Goal: Task Accomplishment & Management: Use online tool/utility

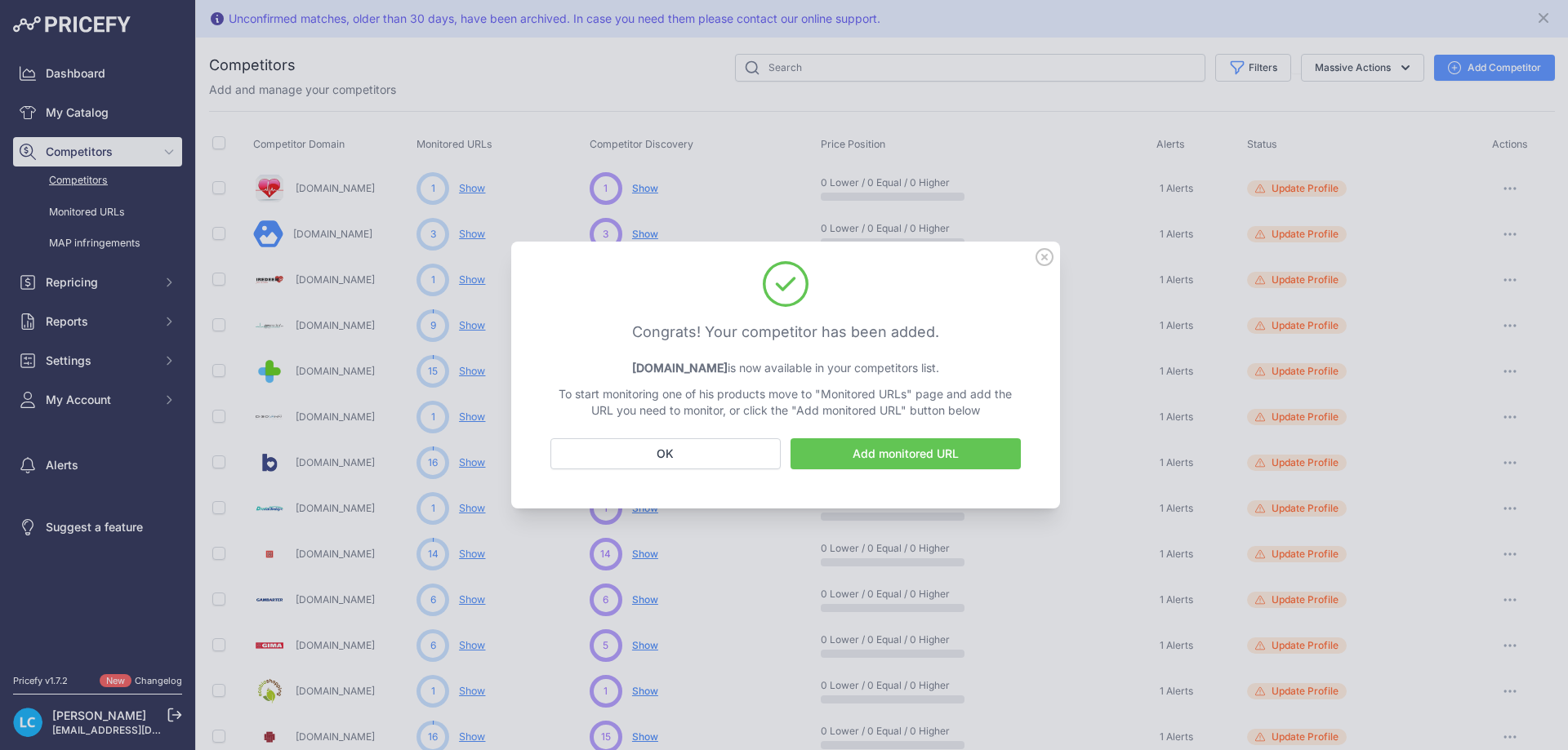
click at [715, 453] on button "OK" at bounding box center [666, 454] width 230 height 31
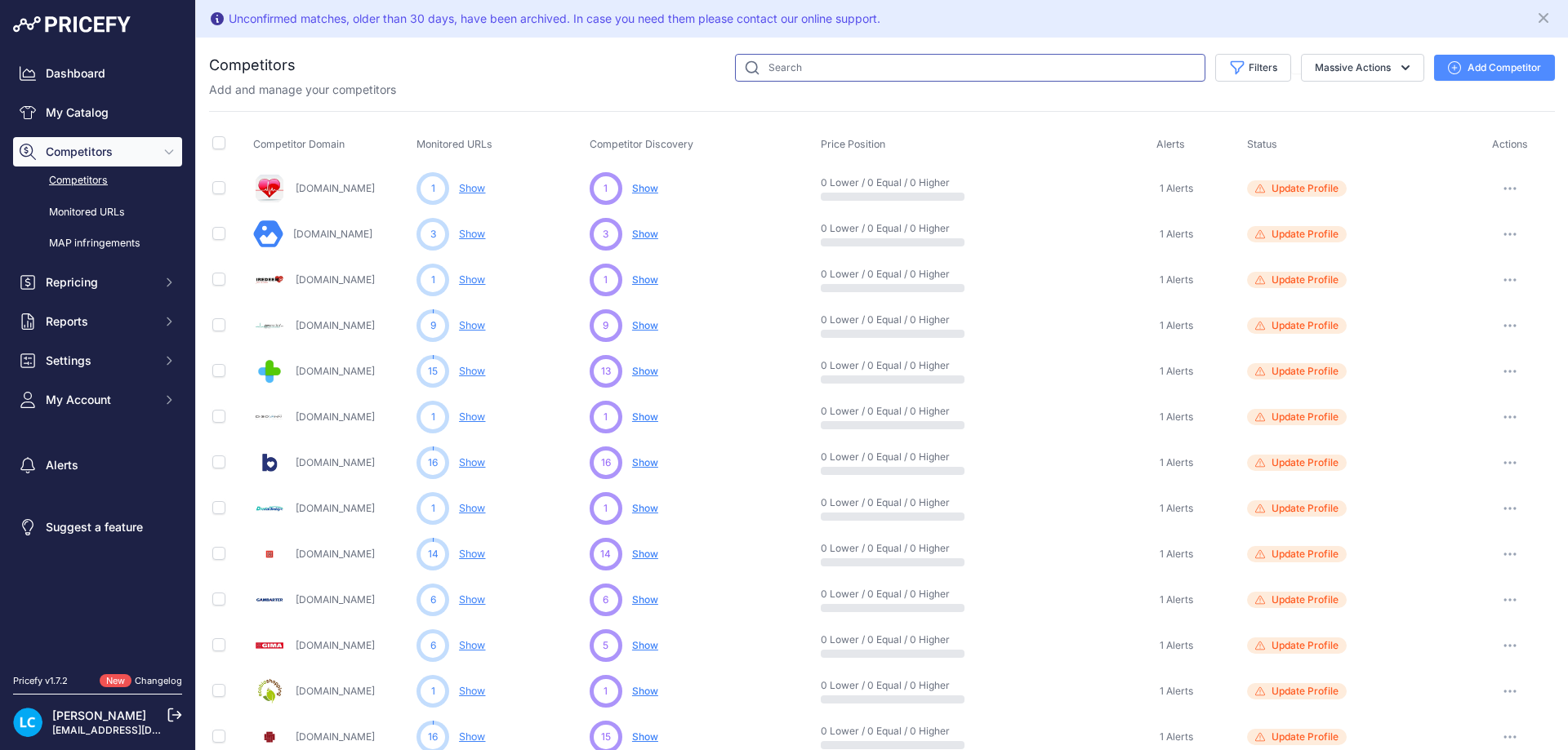
click at [845, 75] on input "text" at bounding box center [969, 68] width 470 height 28
type input "AGIF"
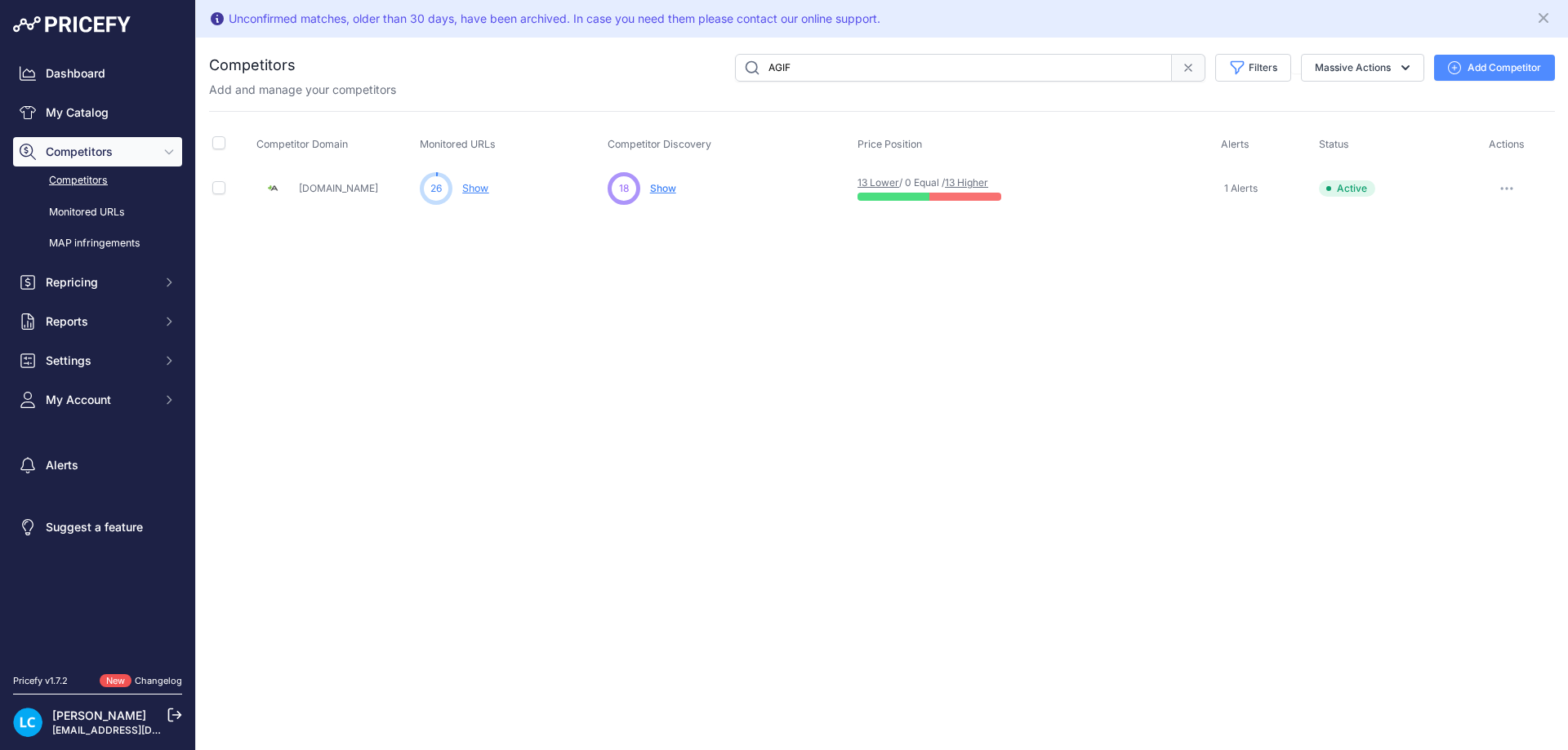
click at [673, 187] on span "Show" at bounding box center [663, 188] width 27 height 12
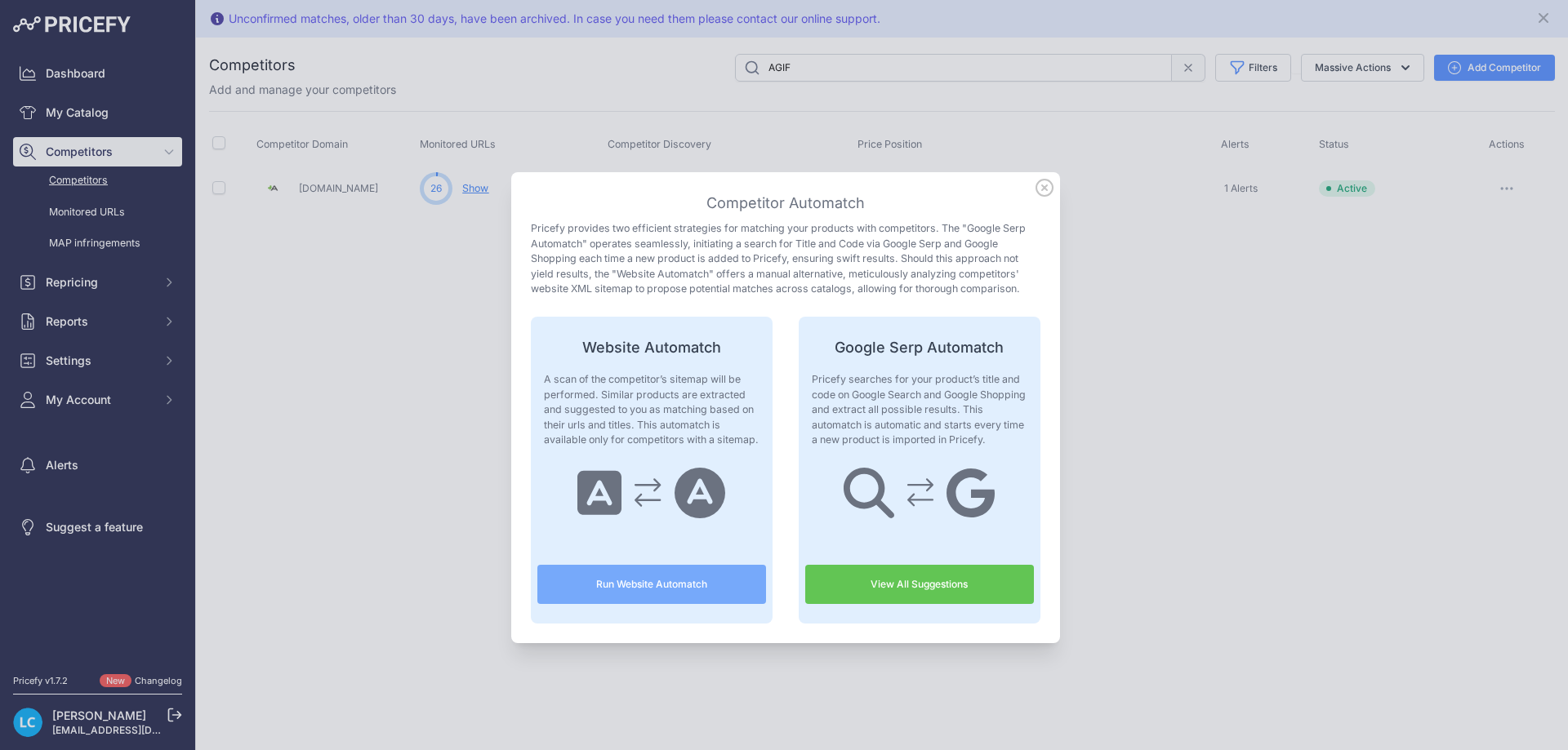
click at [616, 600] on button "Run Website Automatch" at bounding box center [651, 585] width 229 height 39
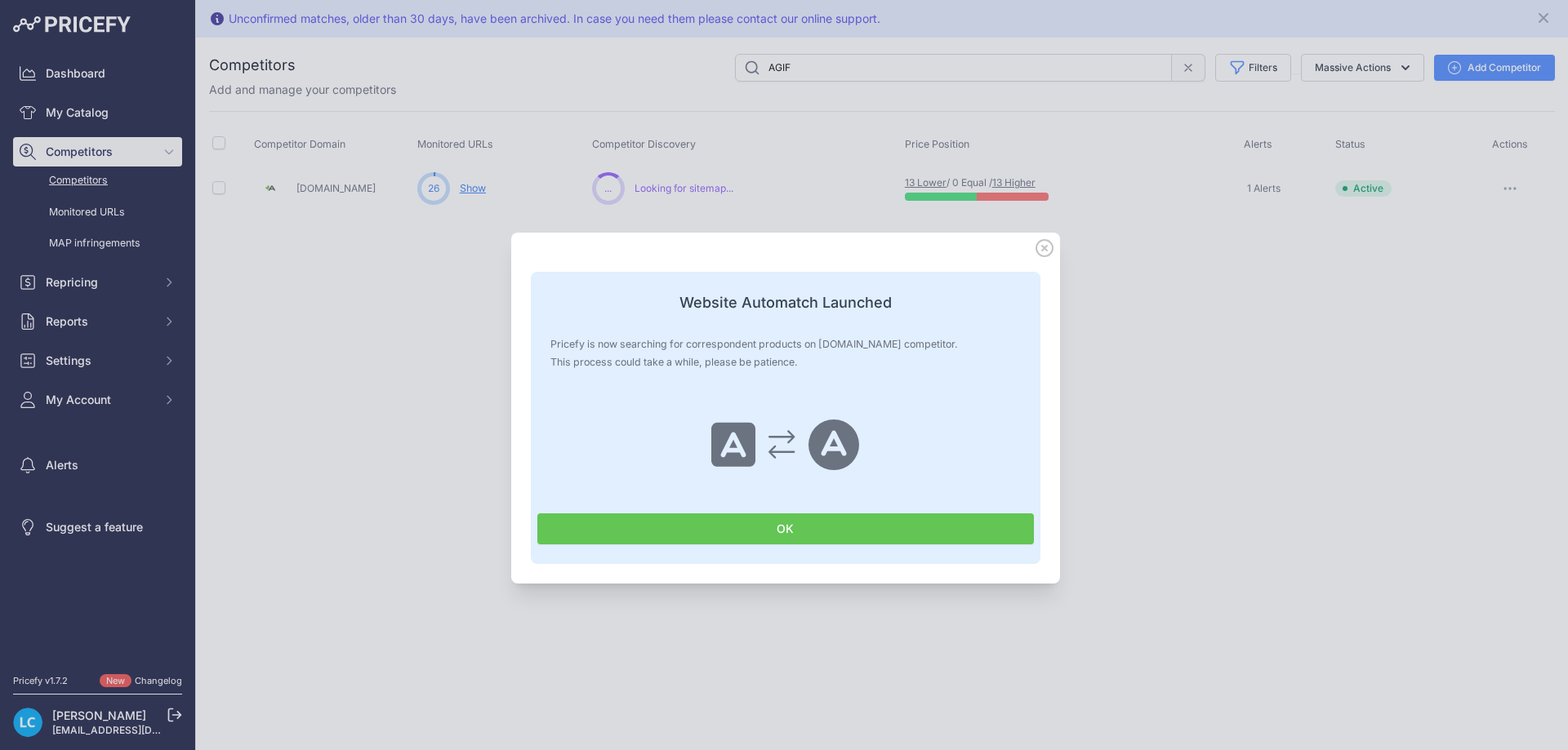
click at [775, 523] on button "OK" at bounding box center [784, 529] width 496 height 31
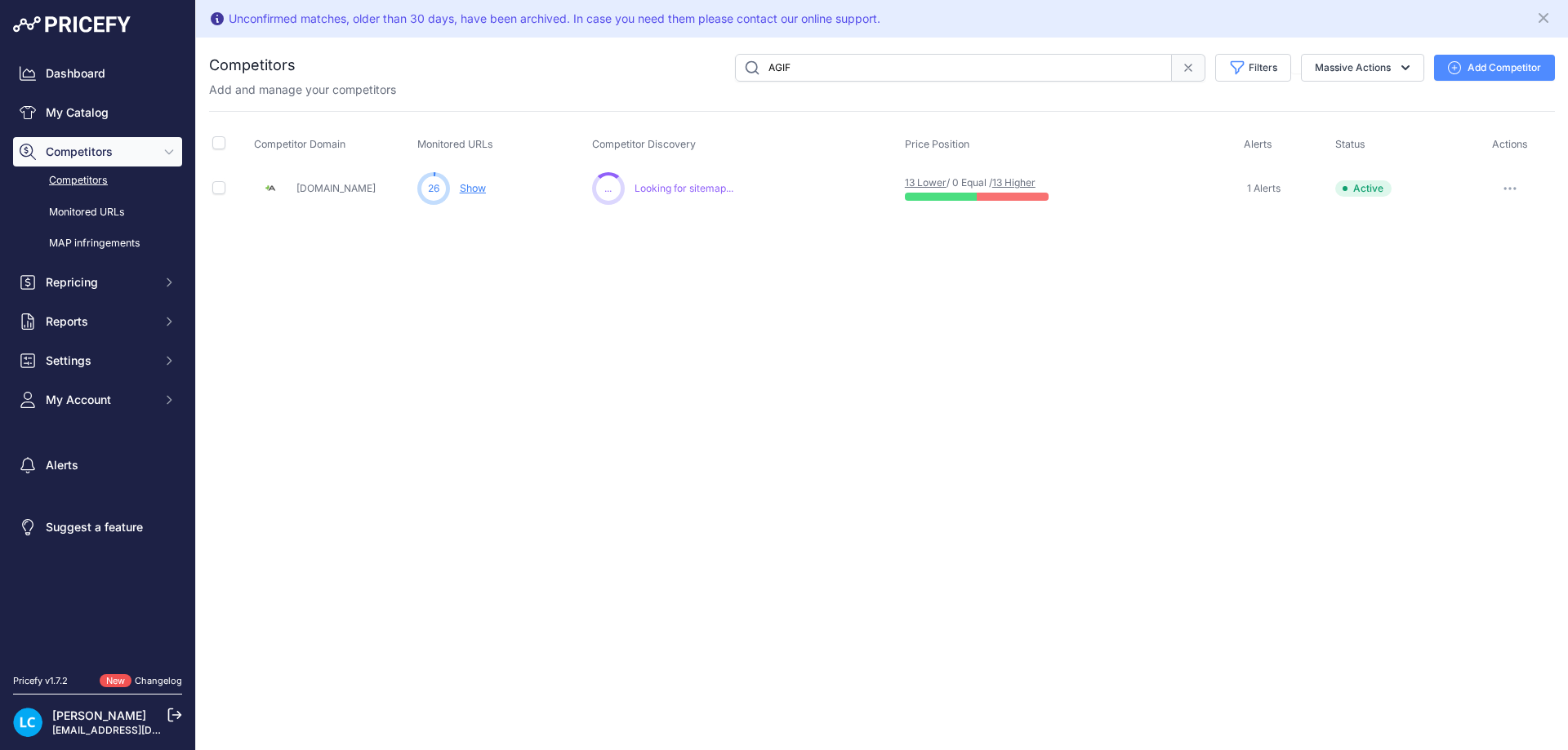
click at [1503, 189] on icon "button" at bounding box center [1509, 188] width 13 height 3
click at [1176, 281] on div "Unconfirmed matches, older than 30 days, have been archived. In case you need t…" at bounding box center [881, 375] width 1371 height 750
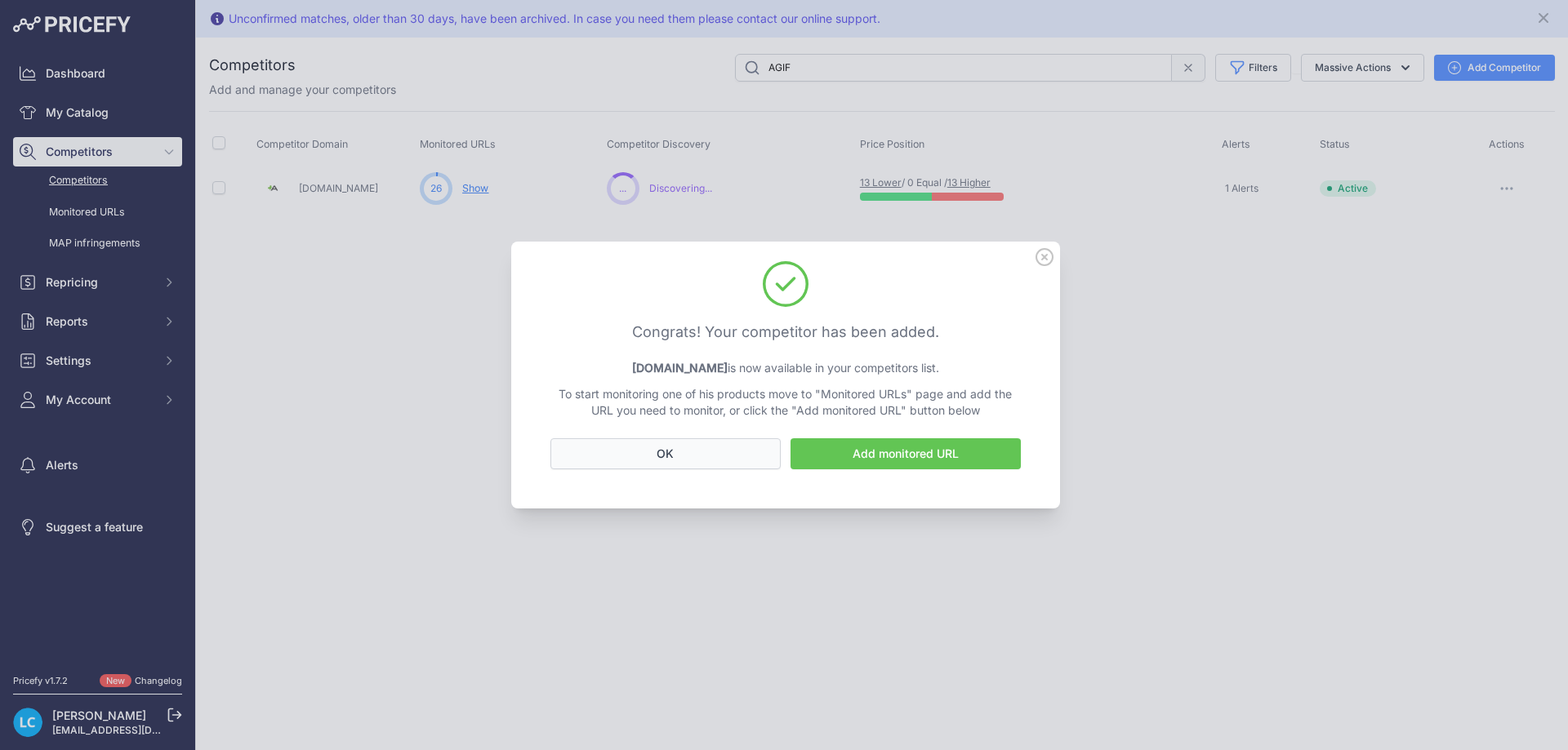
click at [681, 457] on button "OK" at bounding box center [666, 454] width 230 height 31
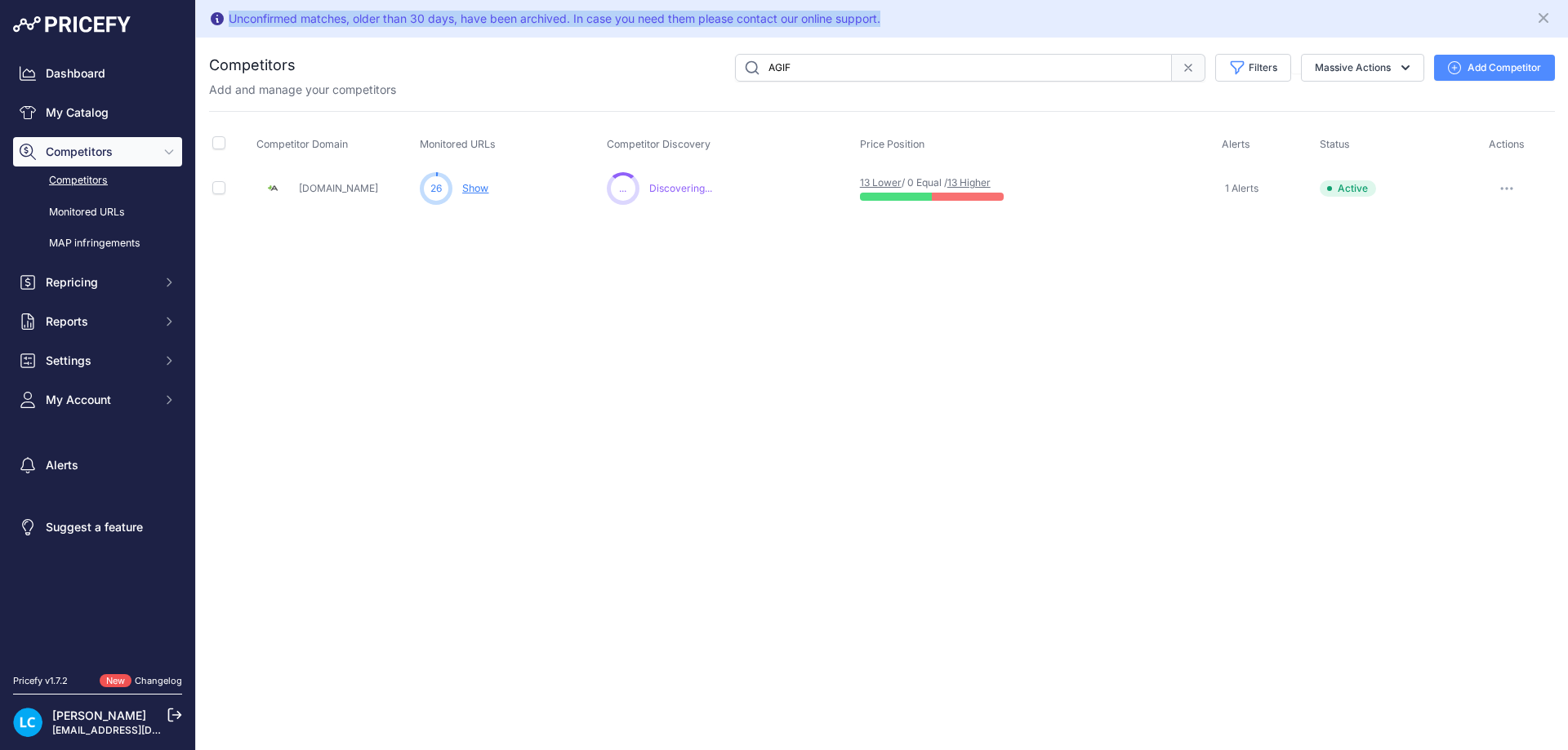
drag, startPoint x: 899, startPoint y: 23, endPoint x: 196, endPoint y: 14, distance: 703.1
click at [196, 14] on div "Unconfirmed matches, older than 30 days, have been archived. In case you need t…" at bounding box center [881, 19] width 1371 height 37
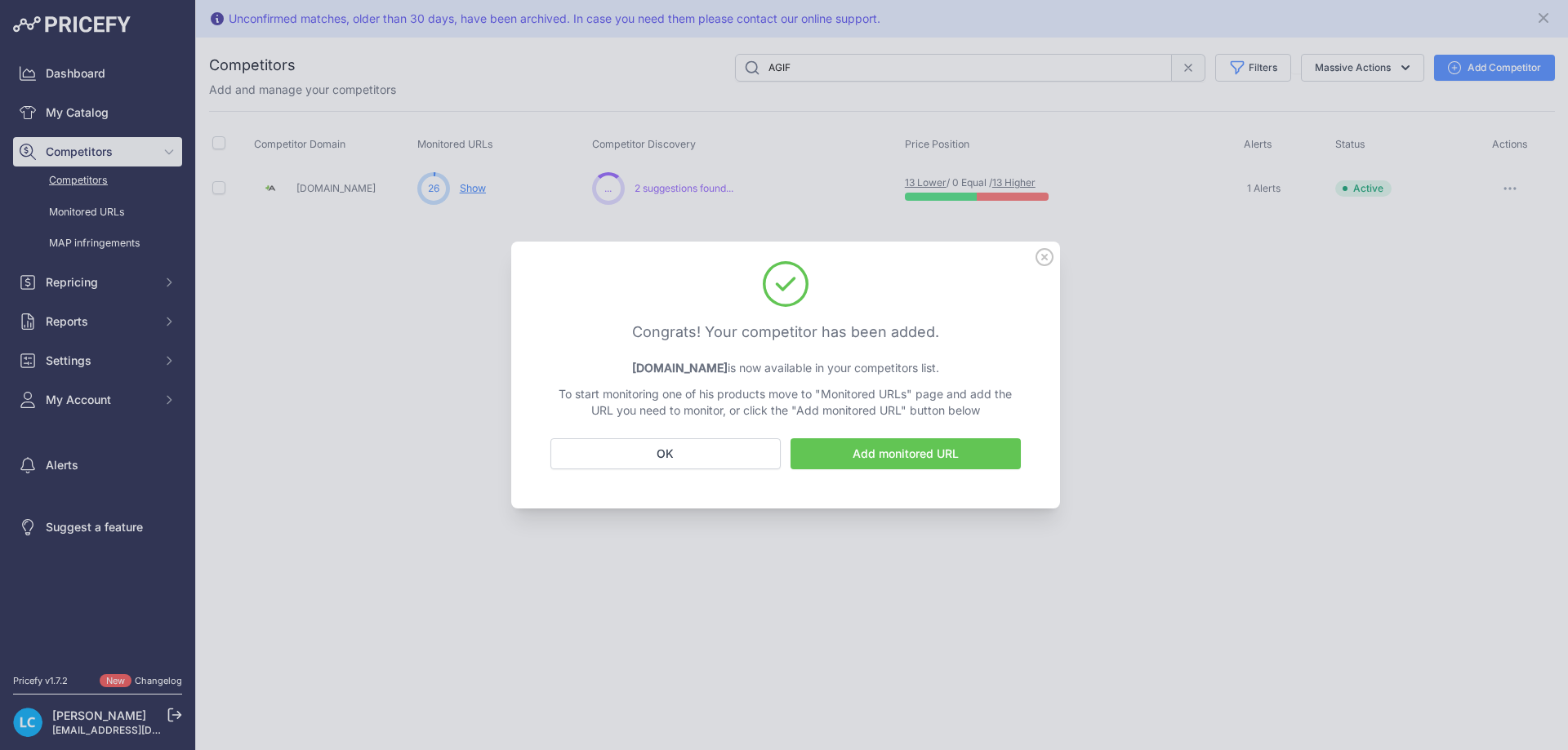
click at [854, 454] on link "Add monitored URL" at bounding box center [905, 454] width 230 height 31
click at [695, 460] on button "OK" at bounding box center [666, 454] width 230 height 31
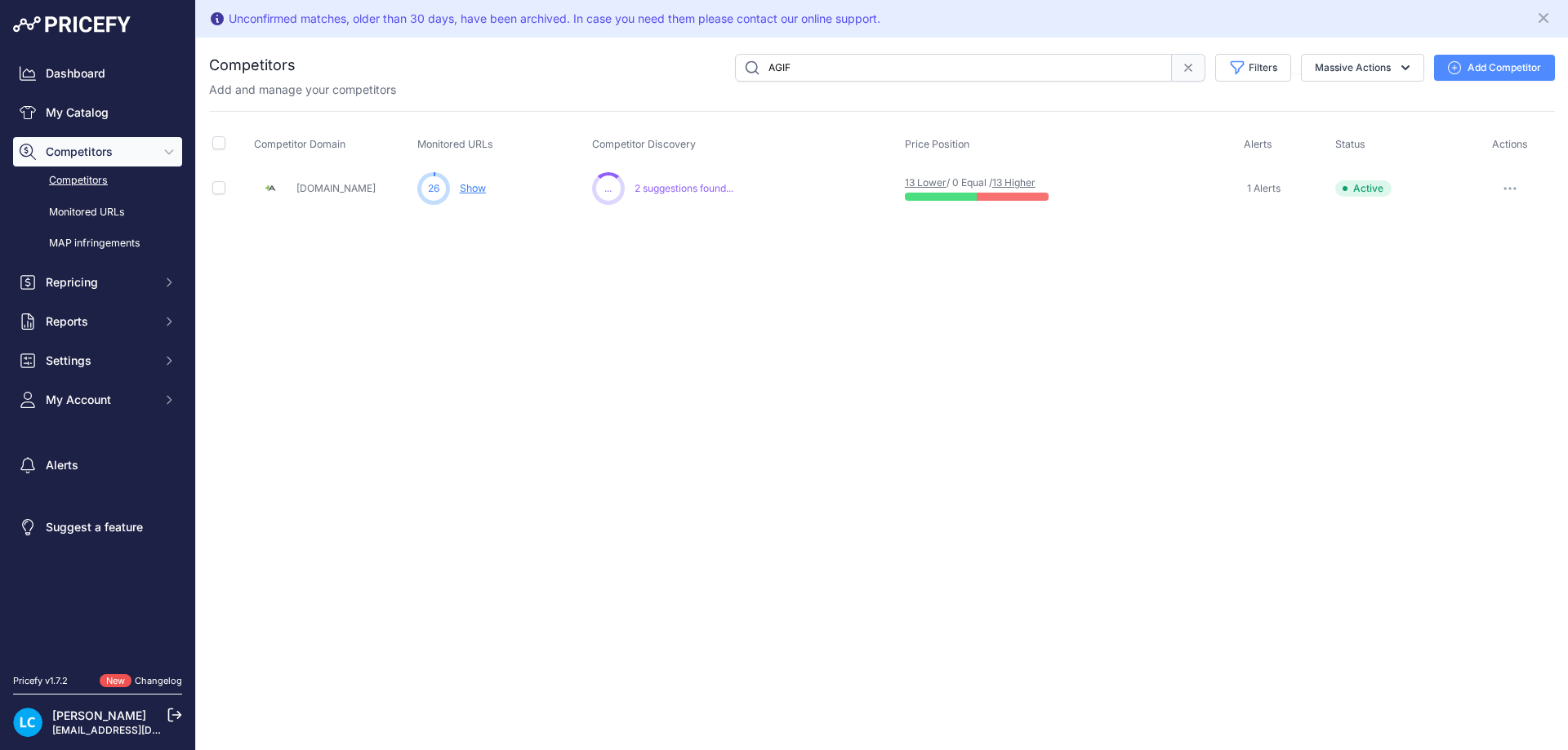
click at [695, 189] on span "2 suggestions found..." at bounding box center [683, 188] width 98 height 13
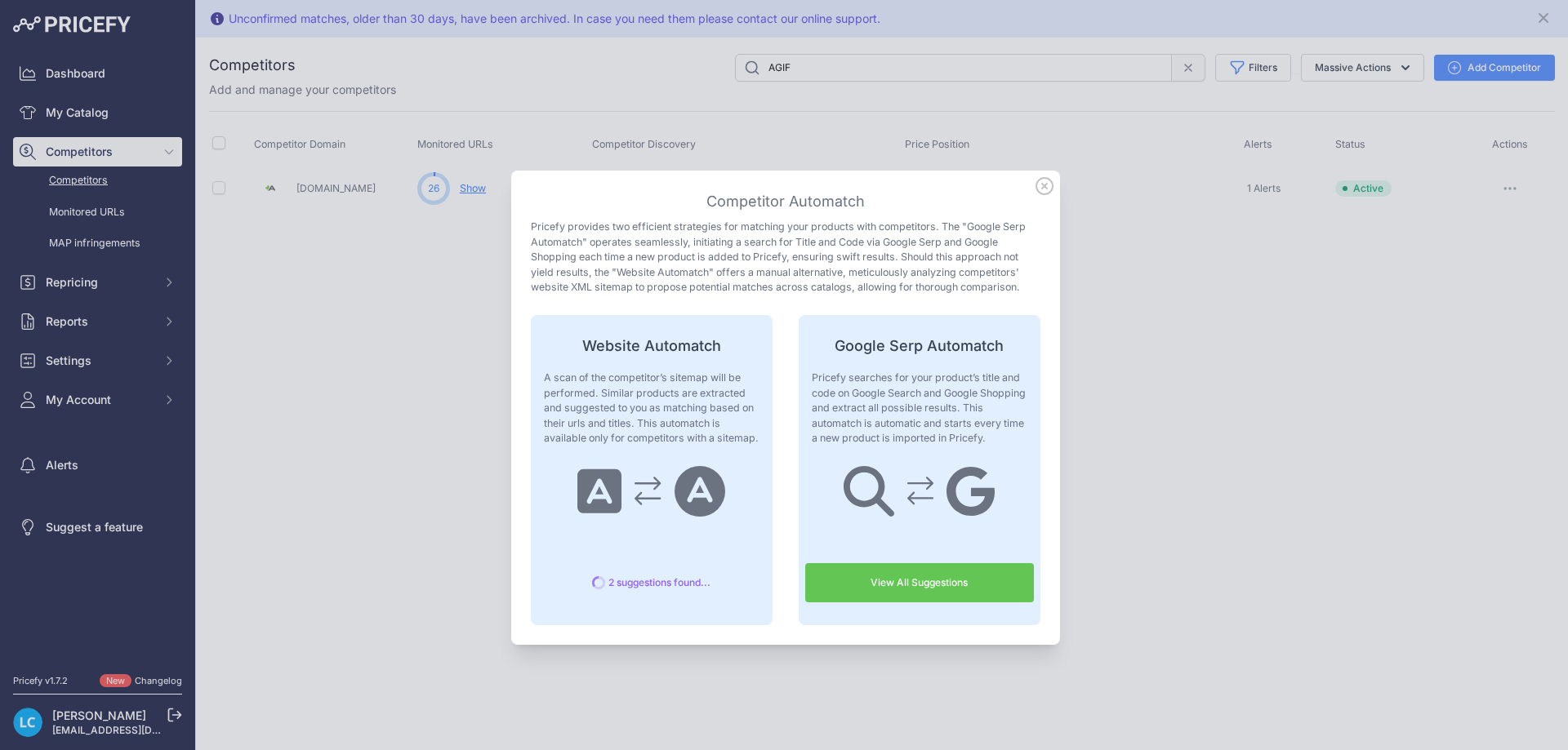
click at [1047, 186] on icon at bounding box center [1044, 186] width 17 height 17
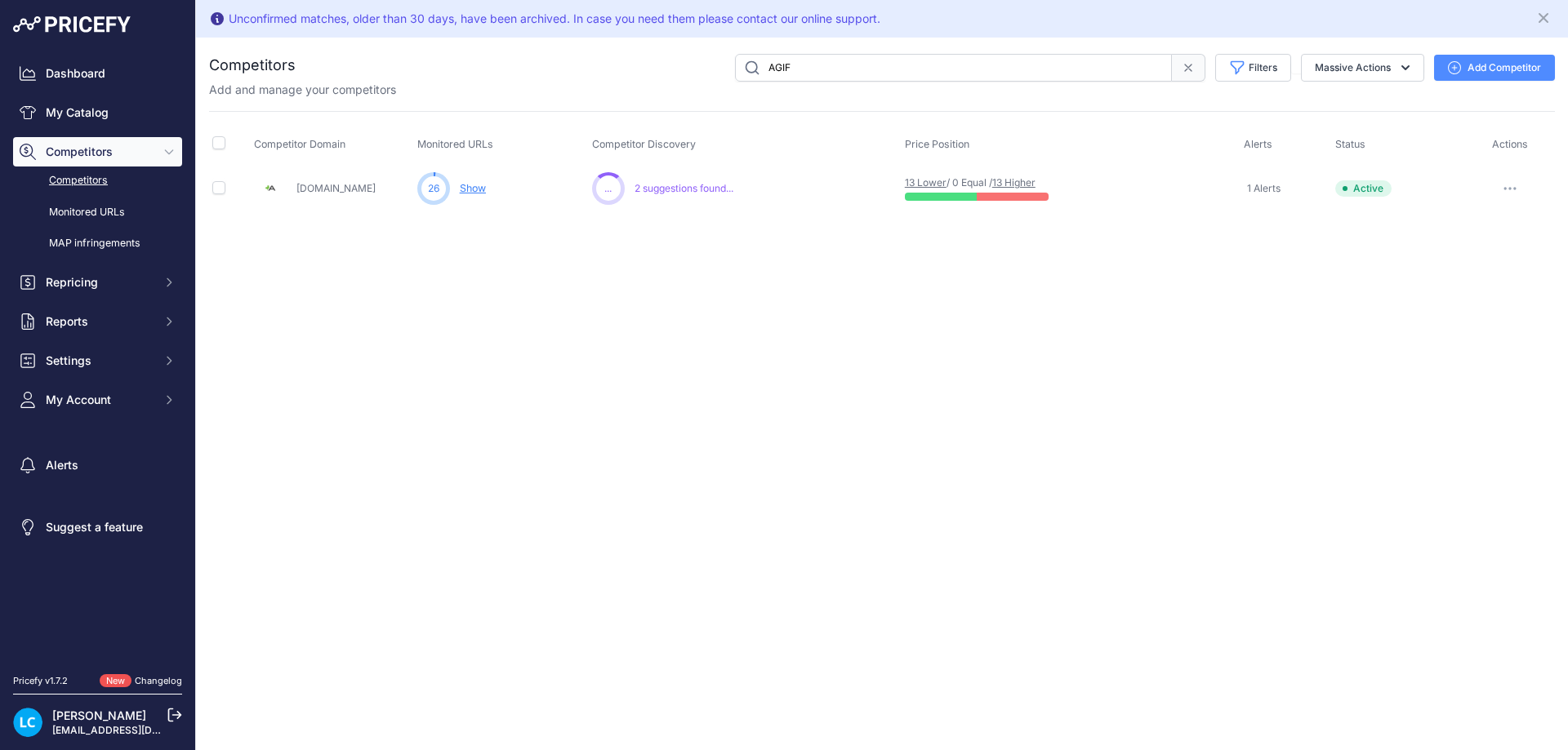
click at [485, 187] on link "Show" at bounding box center [473, 188] width 27 height 12
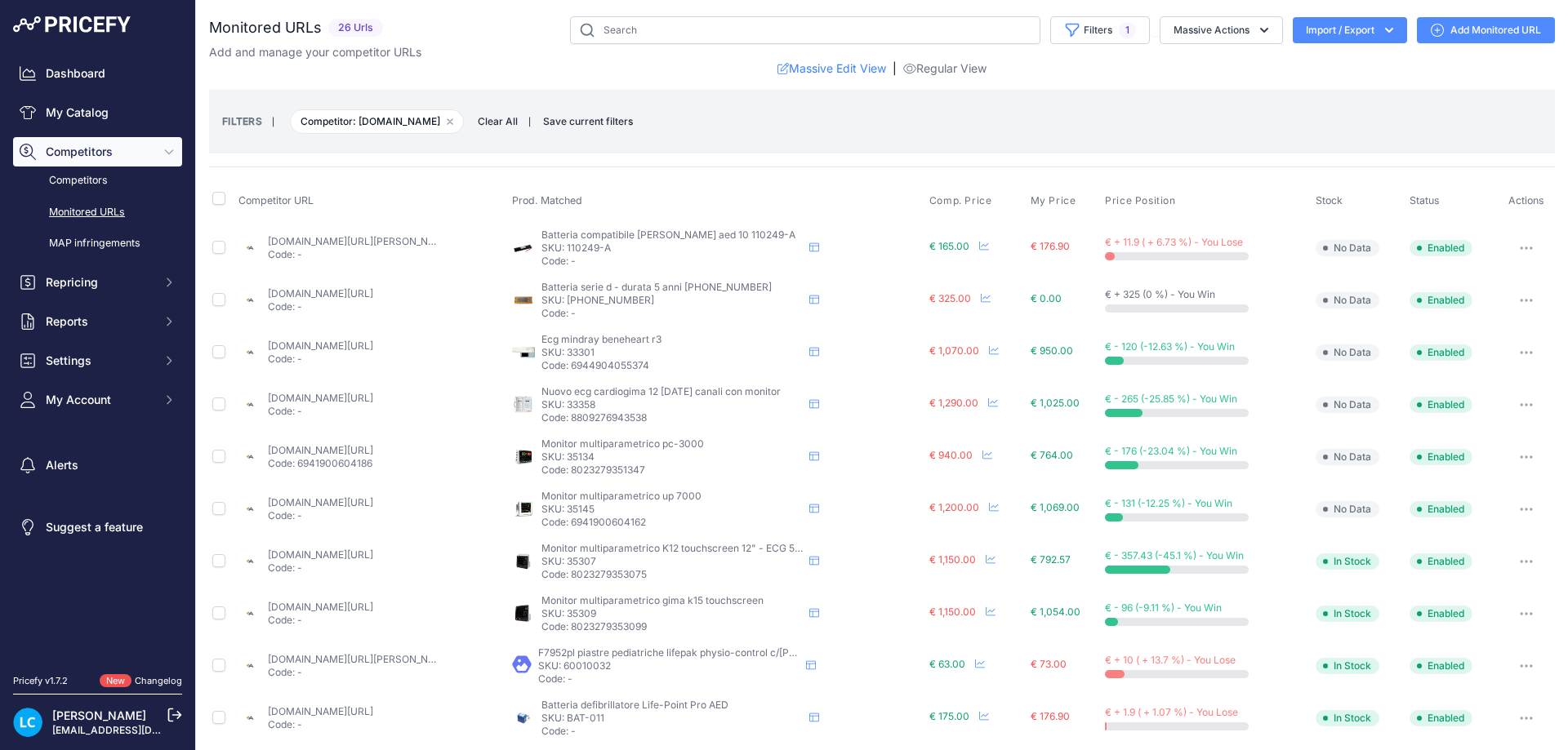
click at [374, 290] on link "agifemergenza.com/batterie-per-defibrillatori/2018-batteria-mindray-beneheart-d…" at bounding box center [319, 293] width 105 height 12
click at [1510, 295] on button "button" at bounding box center [1526, 300] width 32 height 23
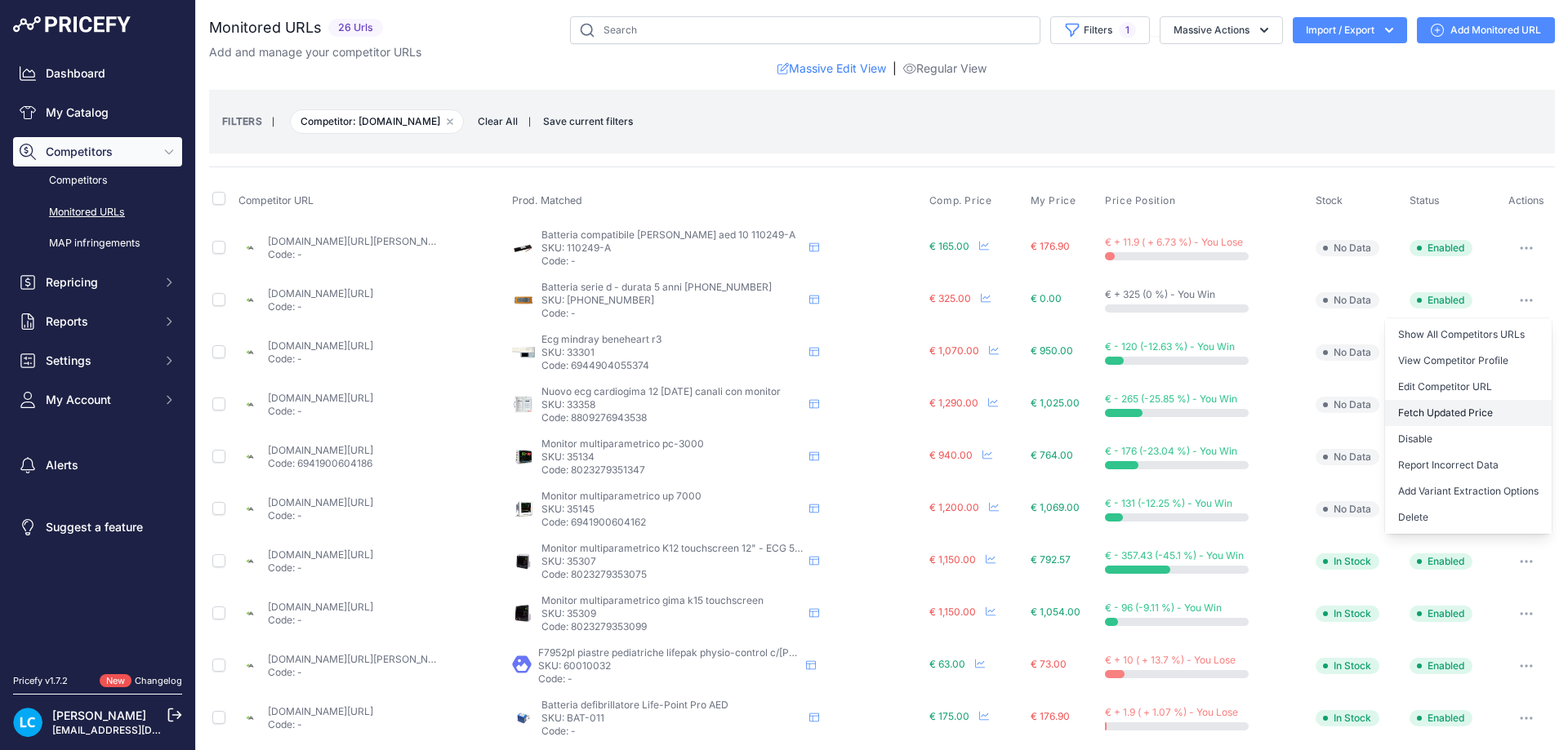
click at [1448, 415] on button "Fetch Updated Price" at bounding box center [1468, 413] width 166 height 27
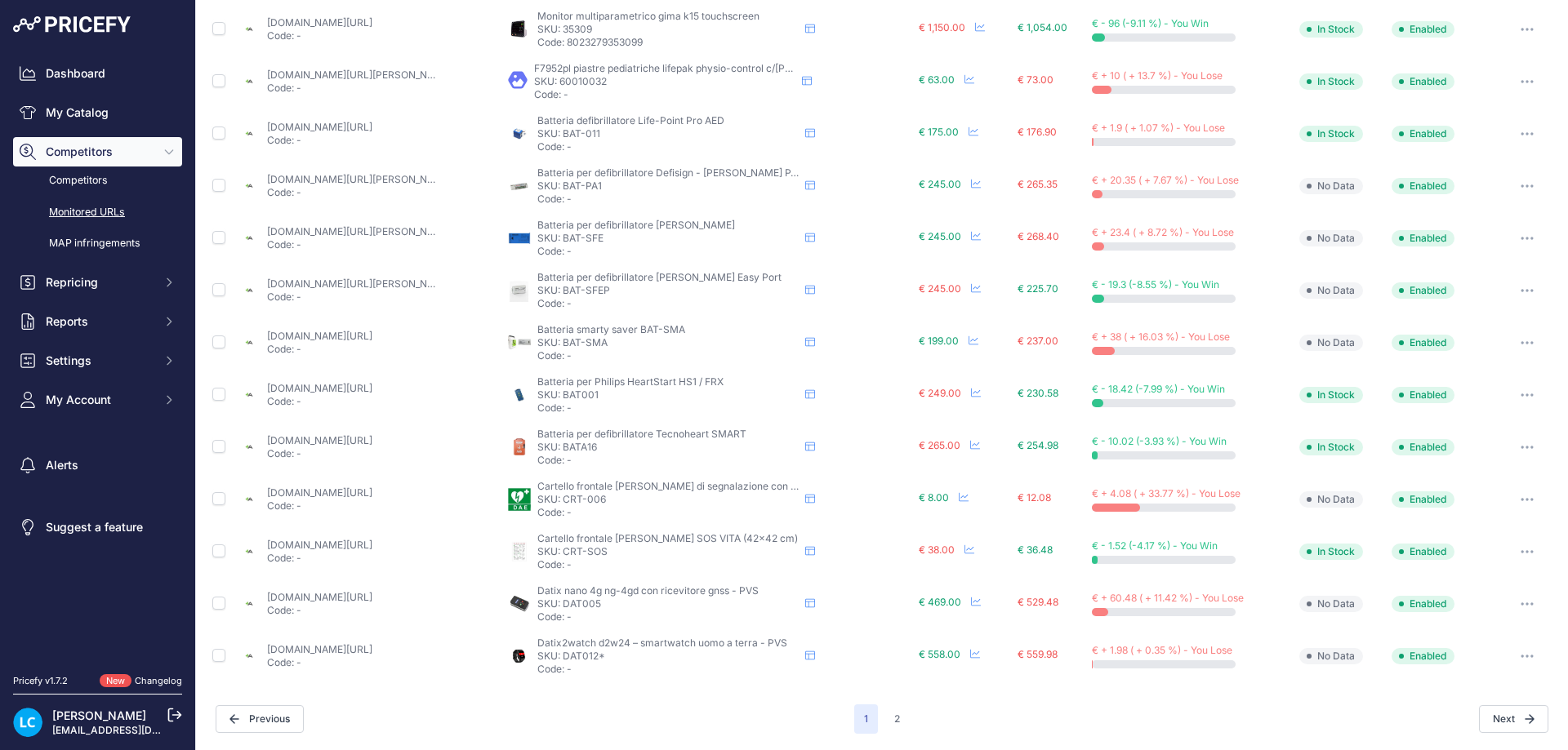
scroll to position [13, 0]
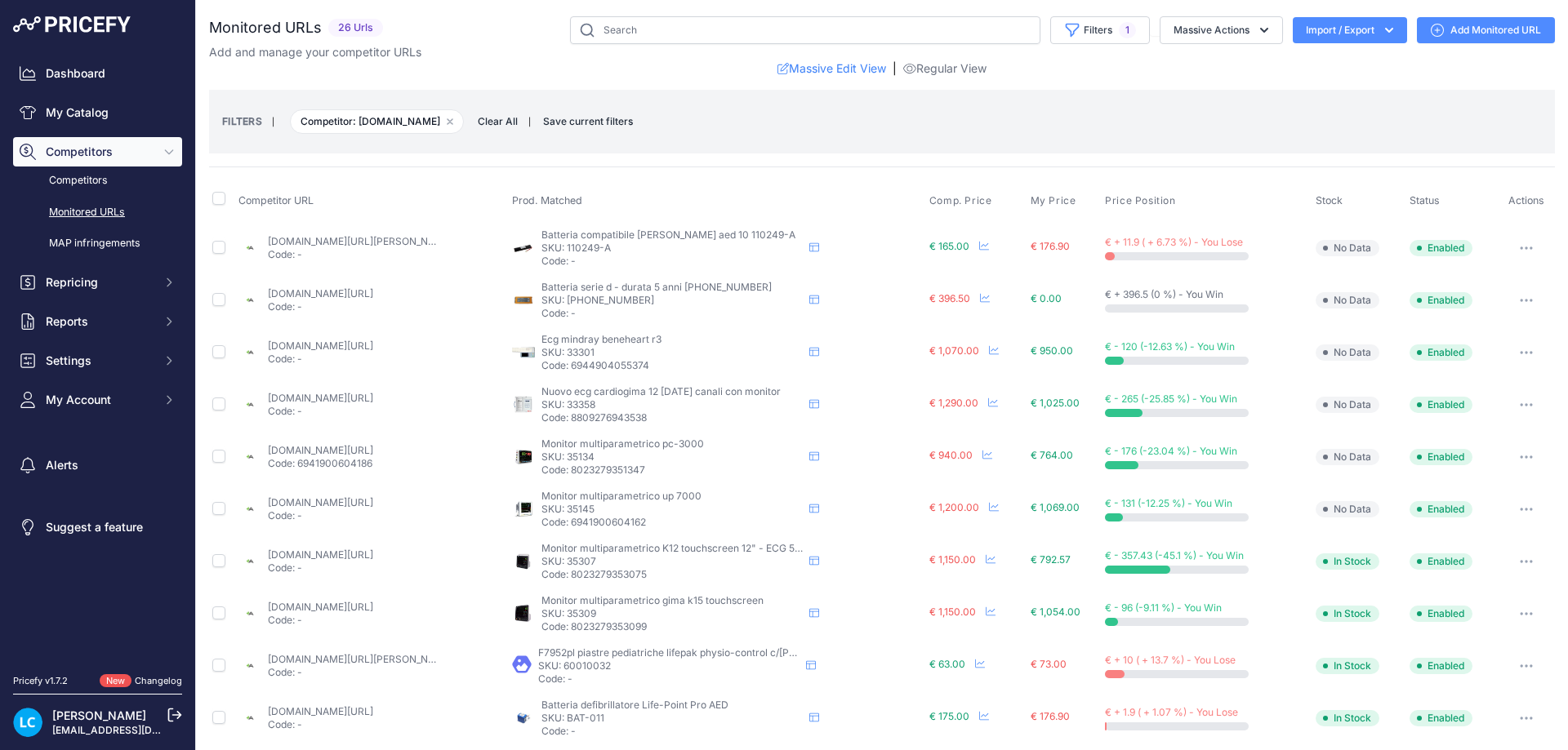
click at [349, 243] on link "[DOMAIN_NAME][URL][PERSON_NAME]" at bounding box center [360, 241] width 185 height 12
click at [219, 198] on input "checkbox" at bounding box center [218, 198] width 13 height 13
checkbox input "true"
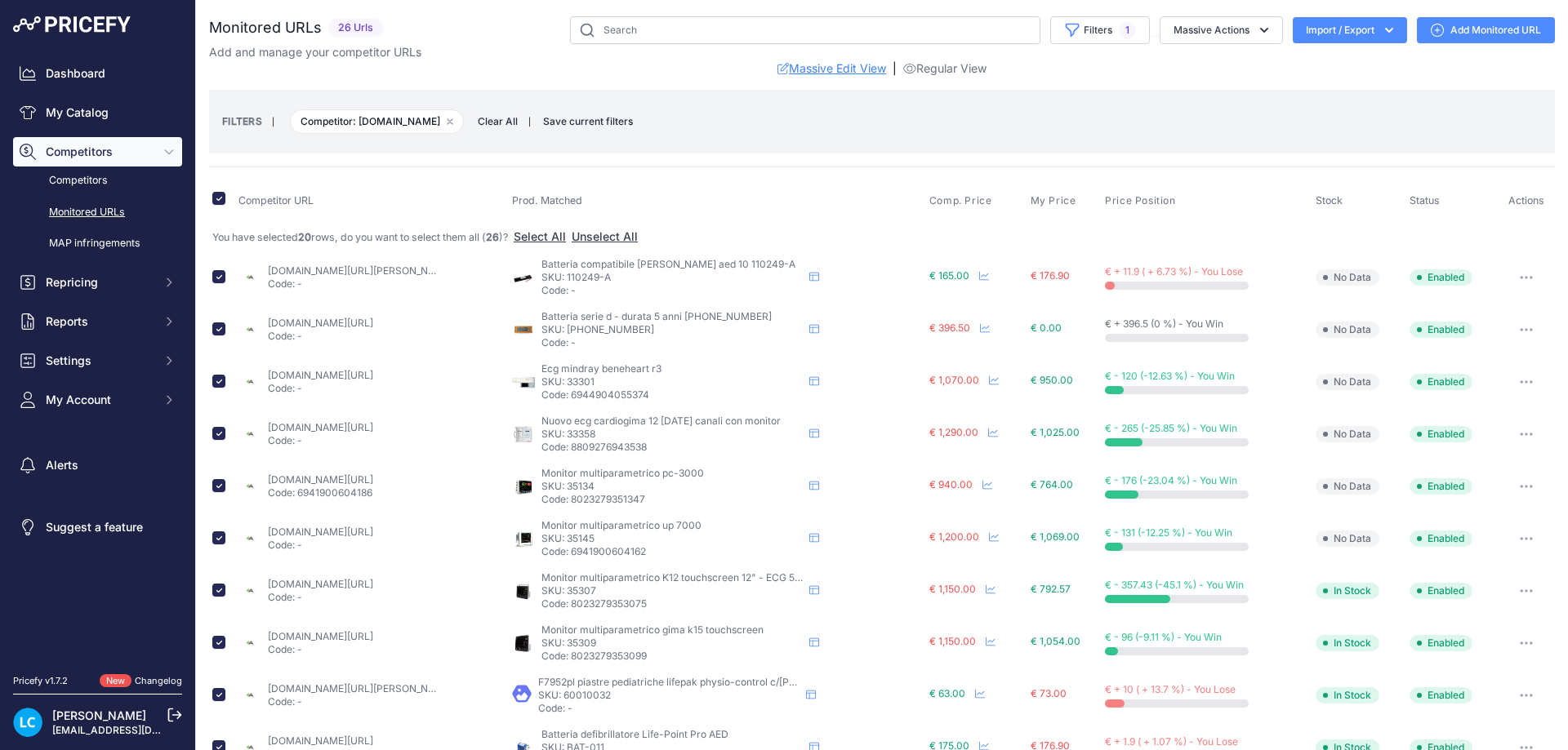
click at [862, 70] on link "Massive Edit View" at bounding box center [832, 68] width 108 height 17
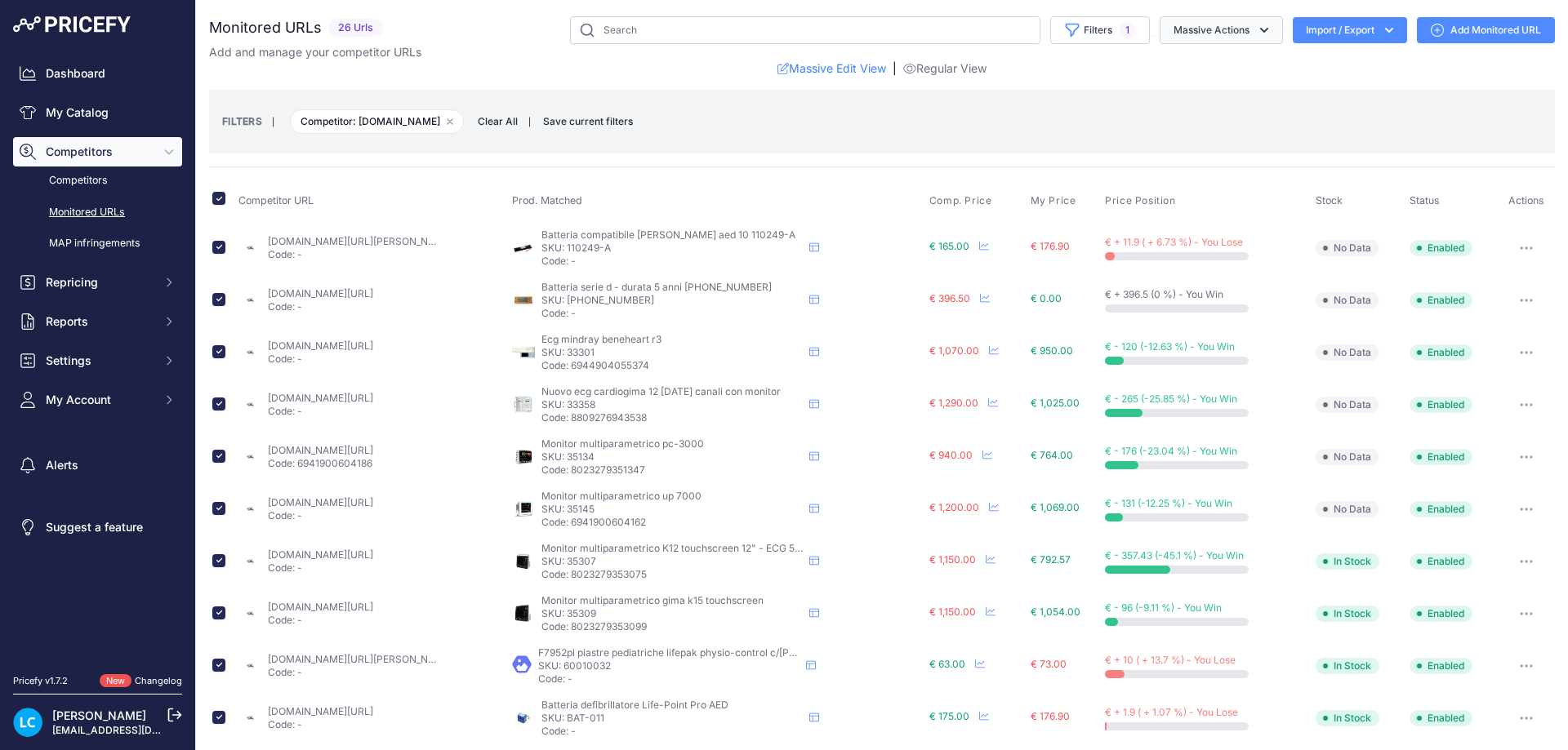
click at [1225, 38] on button "Massive Actions" at bounding box center [1220, 30] width 123 height 28
click at [1091, 34] on button "Filters 1" at bounding box center [1099, 30] width 99 height 28
click at [1248, 80] on div "Monitored URLs 26 Urls" at bounding box center [882, 667] width 1346 height 1302
click at [1231, 42] on button "Massive Actions" at bounding box center [1220, 30] width 123 height 28
click at [1229, 29] on button "Massive Actions" at bounding box center [1220, 30] width 123 height 28
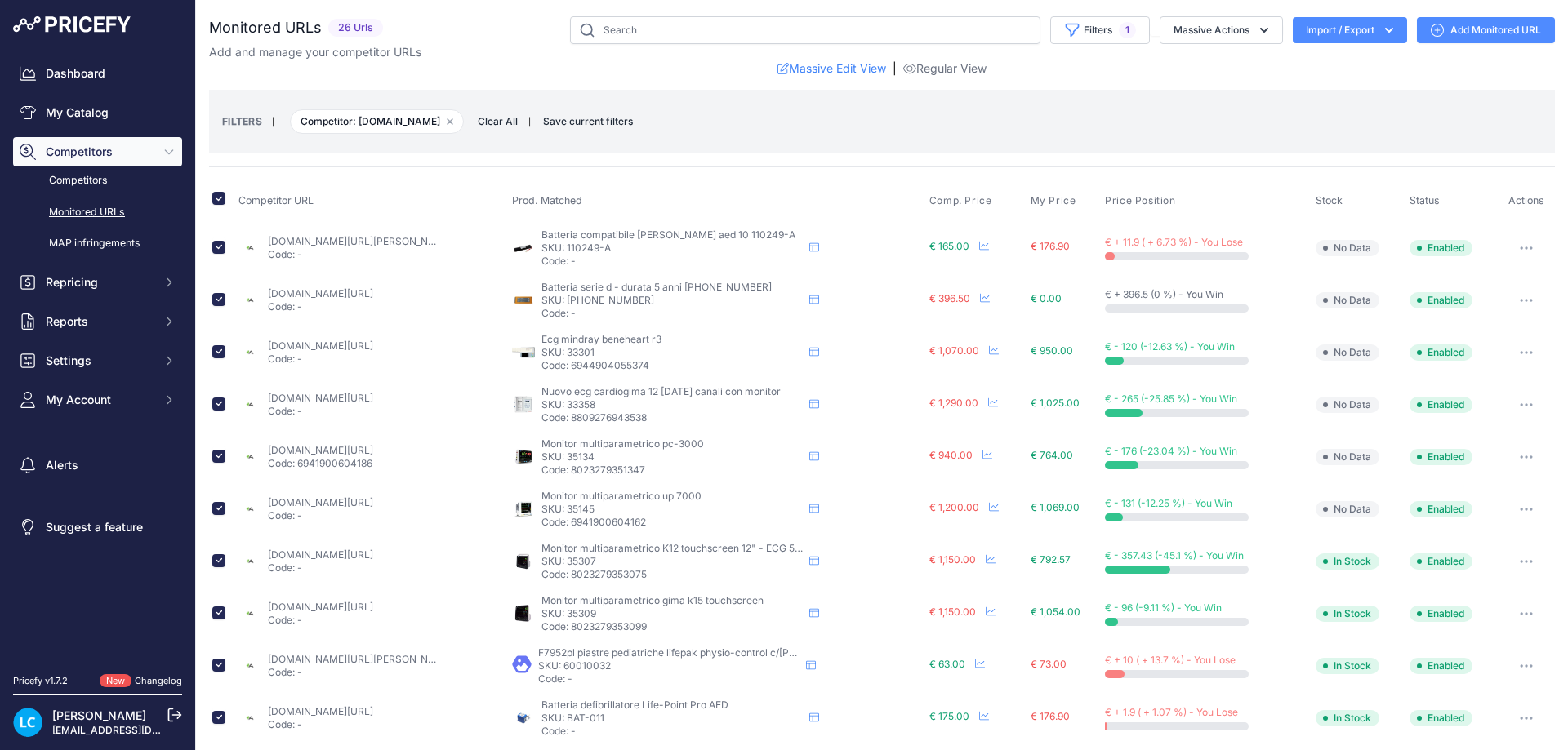
click at [1510, 242] on button "button" at bounding box center [1526, 248] width 32 height 23
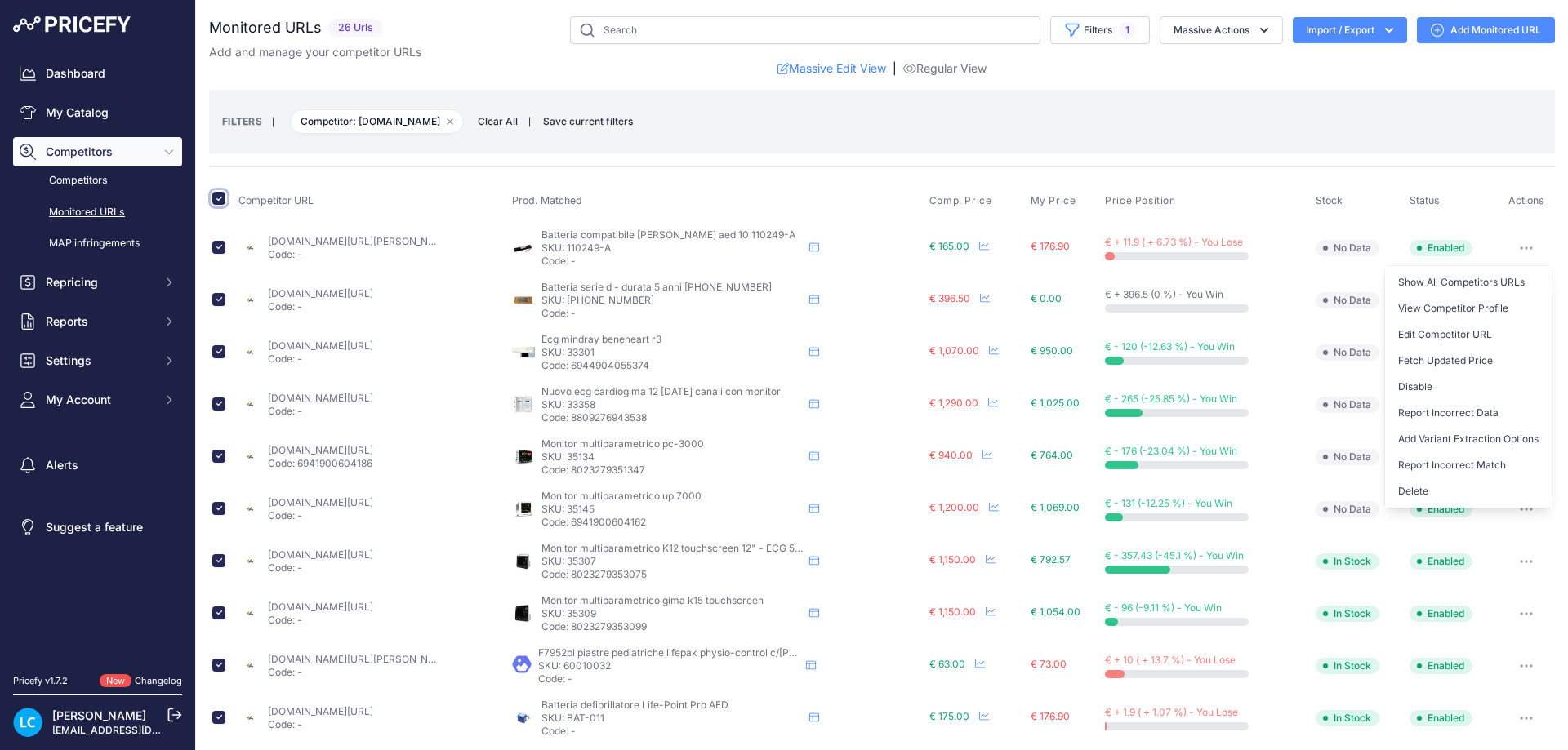
click at [218, 200] on input "checkbox" at bounding box center [218, 198] width 13 height 13
checkbox input "false"
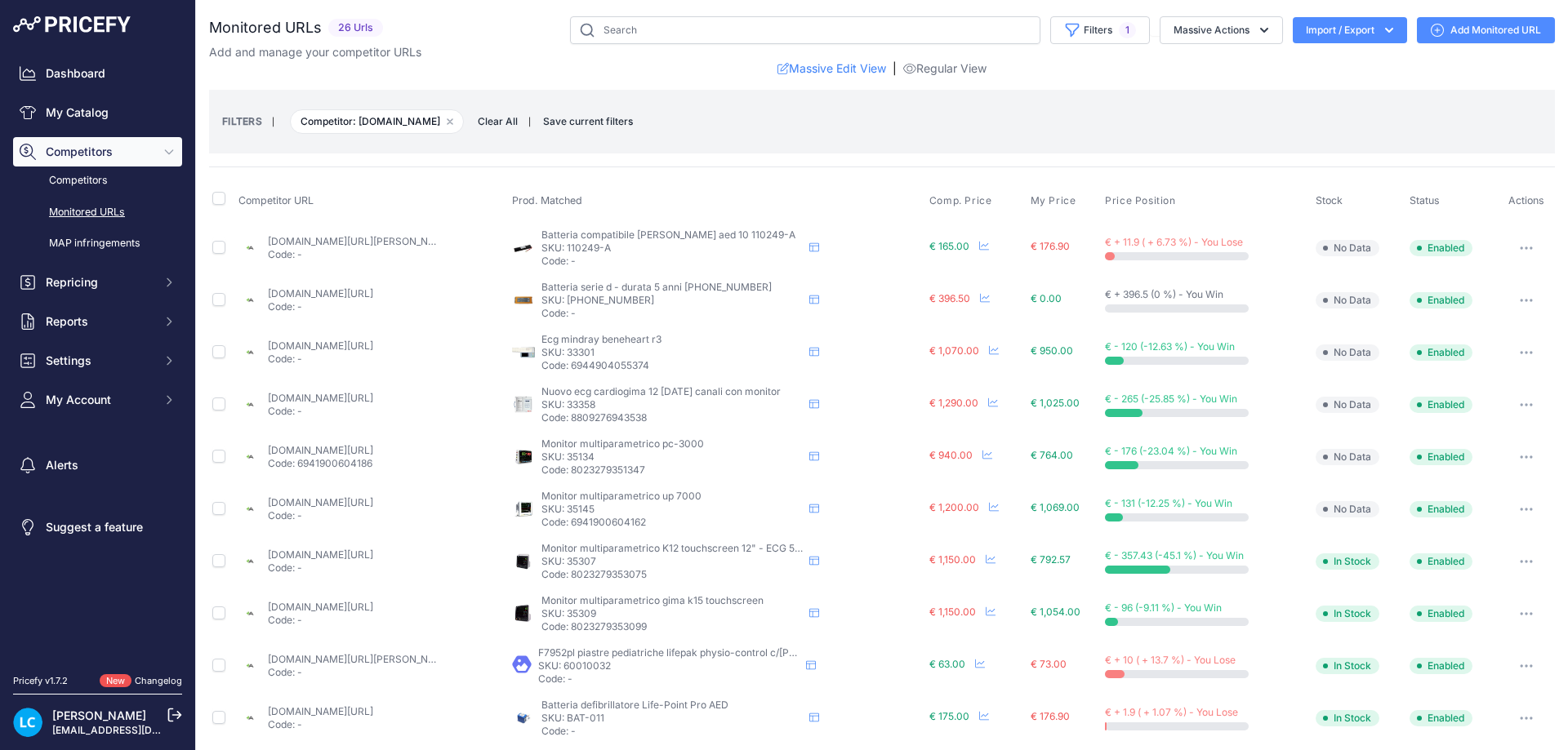
click at [1514, 252] on button "button" at bounding box center [1526, 248] width 32 height 23
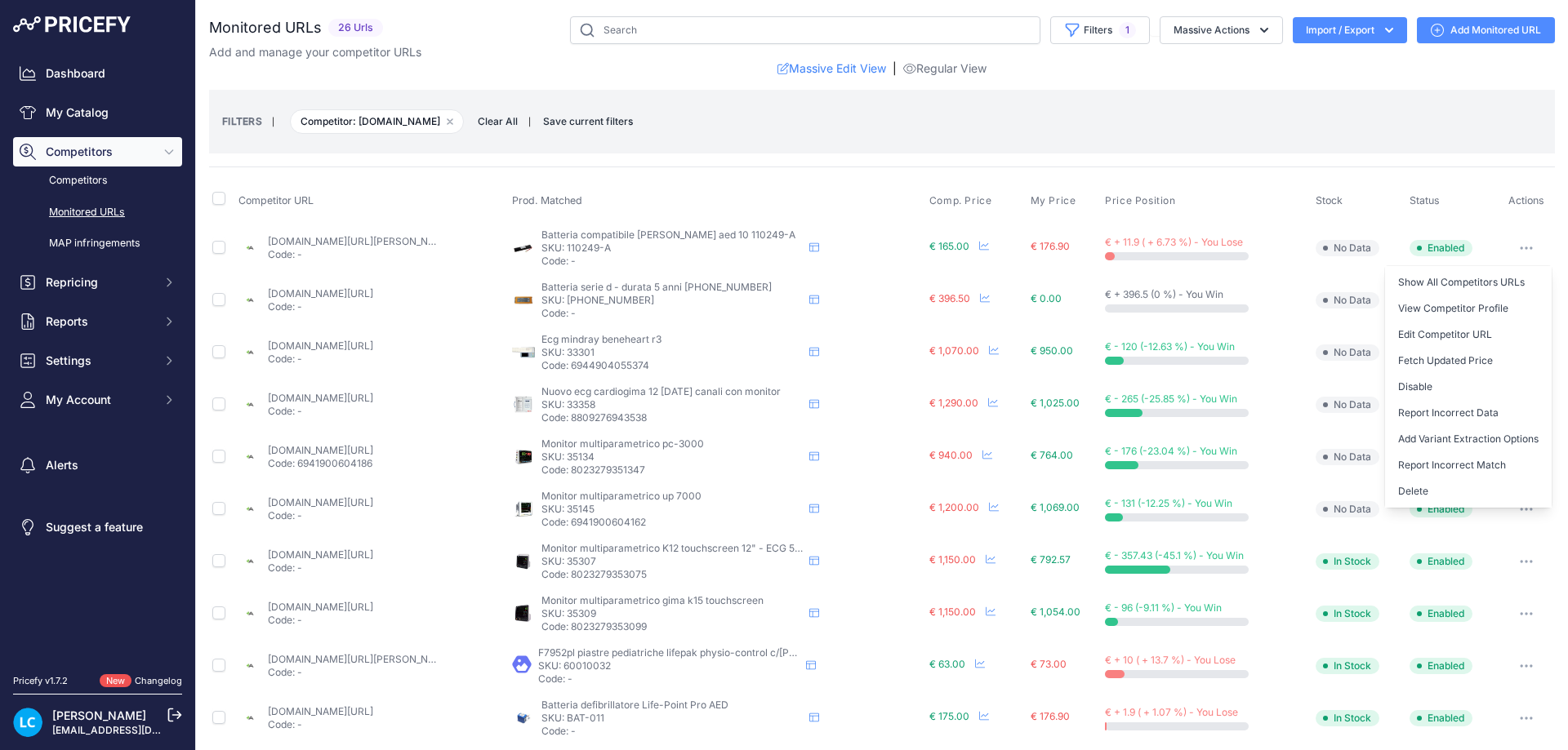
click at [400, 239] on link "agifemergenza.com/batterie-per-defibrillatori/982-batteria-compatibile-welch-al…" at bounding box center [360, 241] width 185 height 12
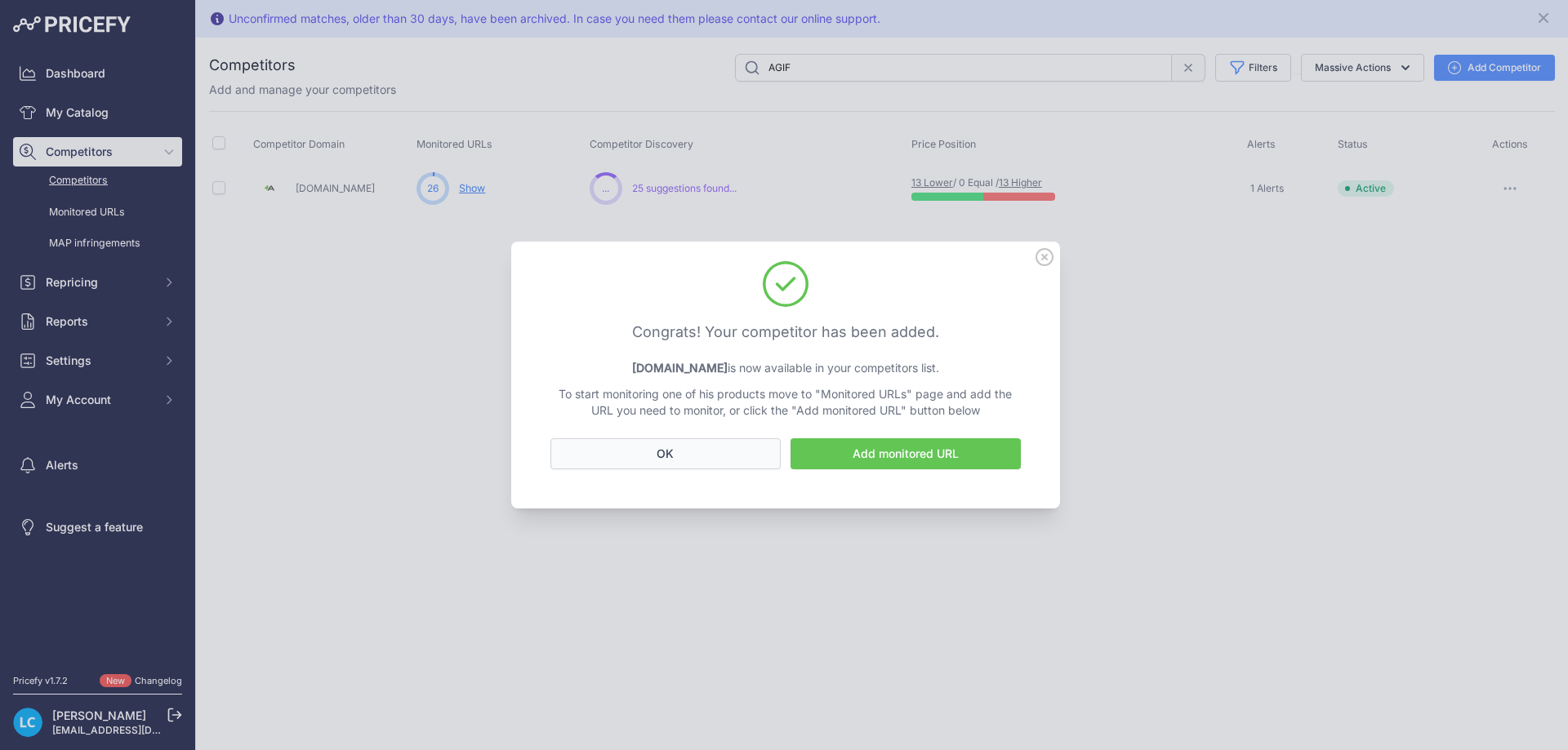
click at [705, 451] on button "OK" at bounding box center [666, 454] width 230 height 31
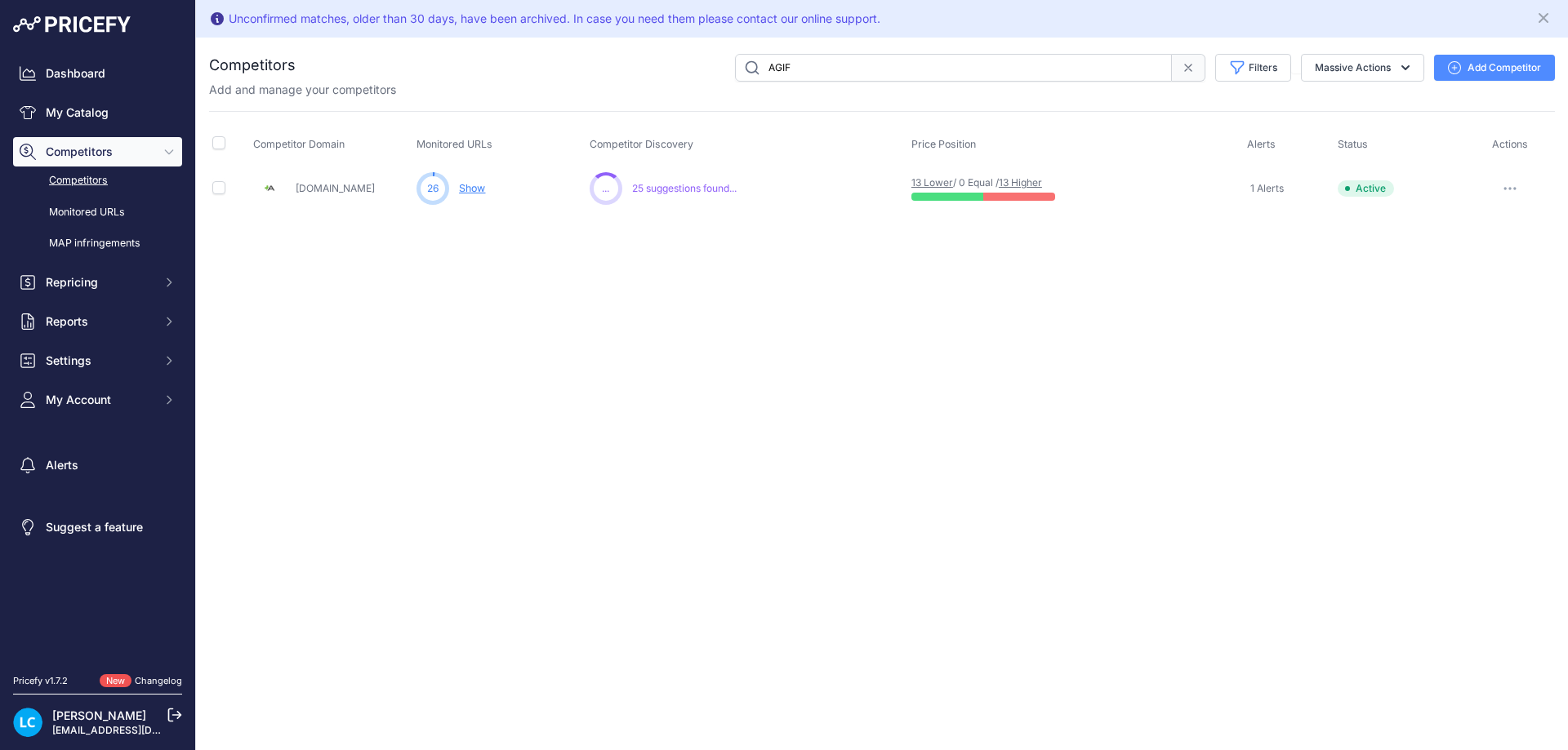
click at [1508, 186] on button "button" at bounding box center [1509, 188] width 32 height 23
click at [871, 324] on div "Unconfirmed matches, older than 30 days, have been archived. In case you need t…" at bounding box center [881, 375] width 1371 height 750
click at [214, 190] on input "checkbox" at bounding box center [218, 187] width 13 height 13
checkbox input "true"
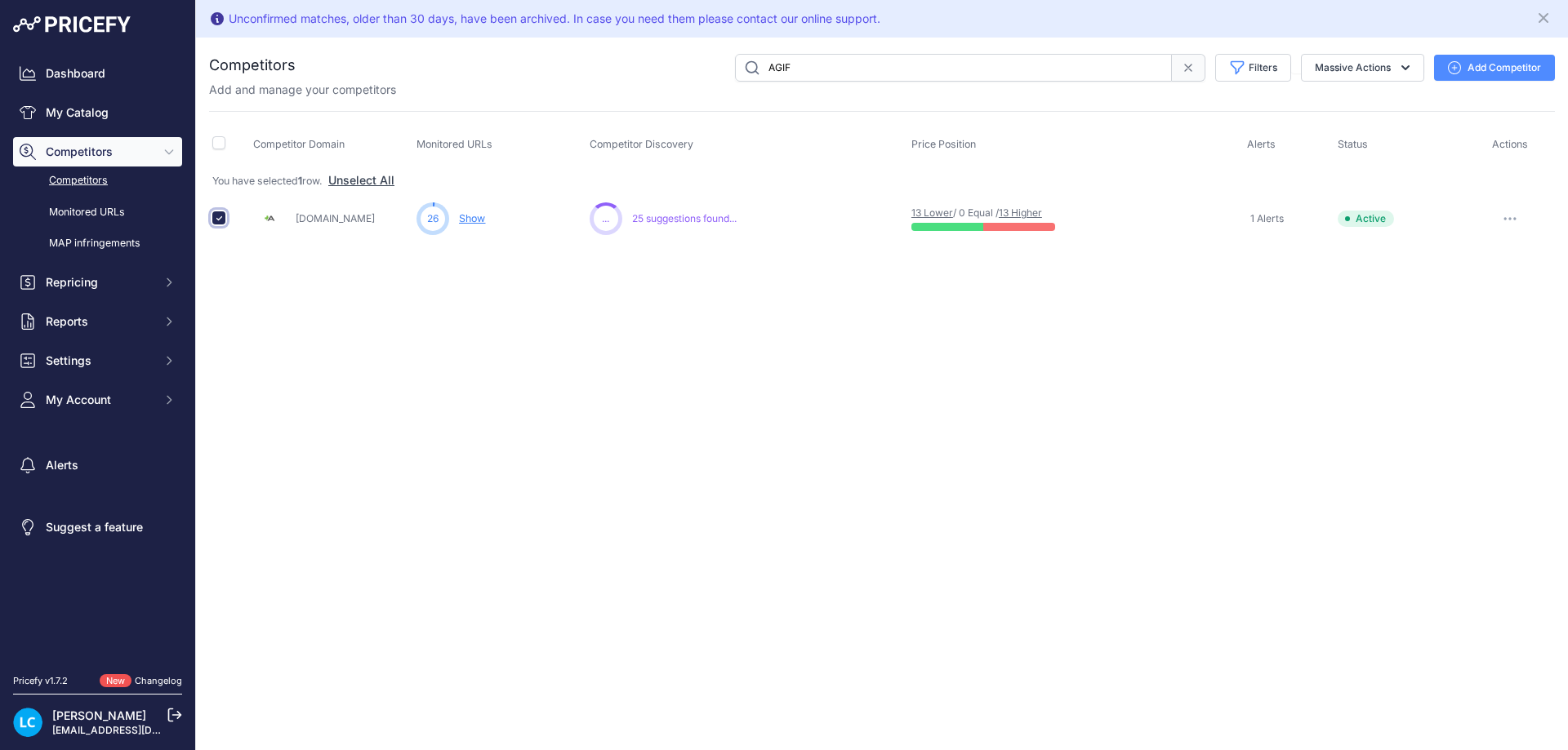
click at [214, 219] on input "checkbox" at bounding box center [218, 217] width 13 height 13
checkbox input "false"
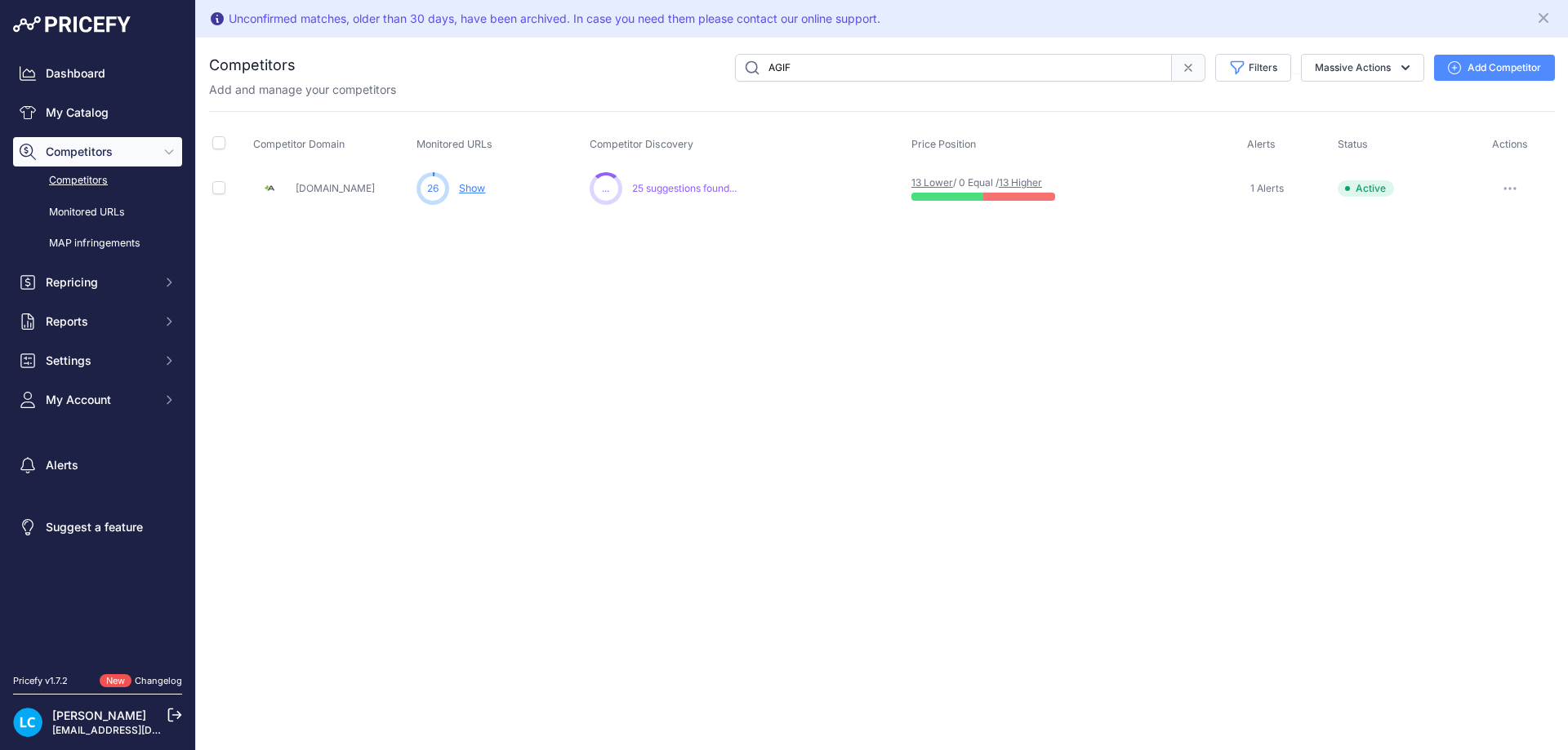
click at [663, 255] on div "Unconfirmed matches, older than 30 days, have been archived. In case you need t…" at bounding box center [881, 375] width 1371 height 750
click at [673, 185] on span "25 suggestions found..." at bounding box center [684, 188] width 104 height 13
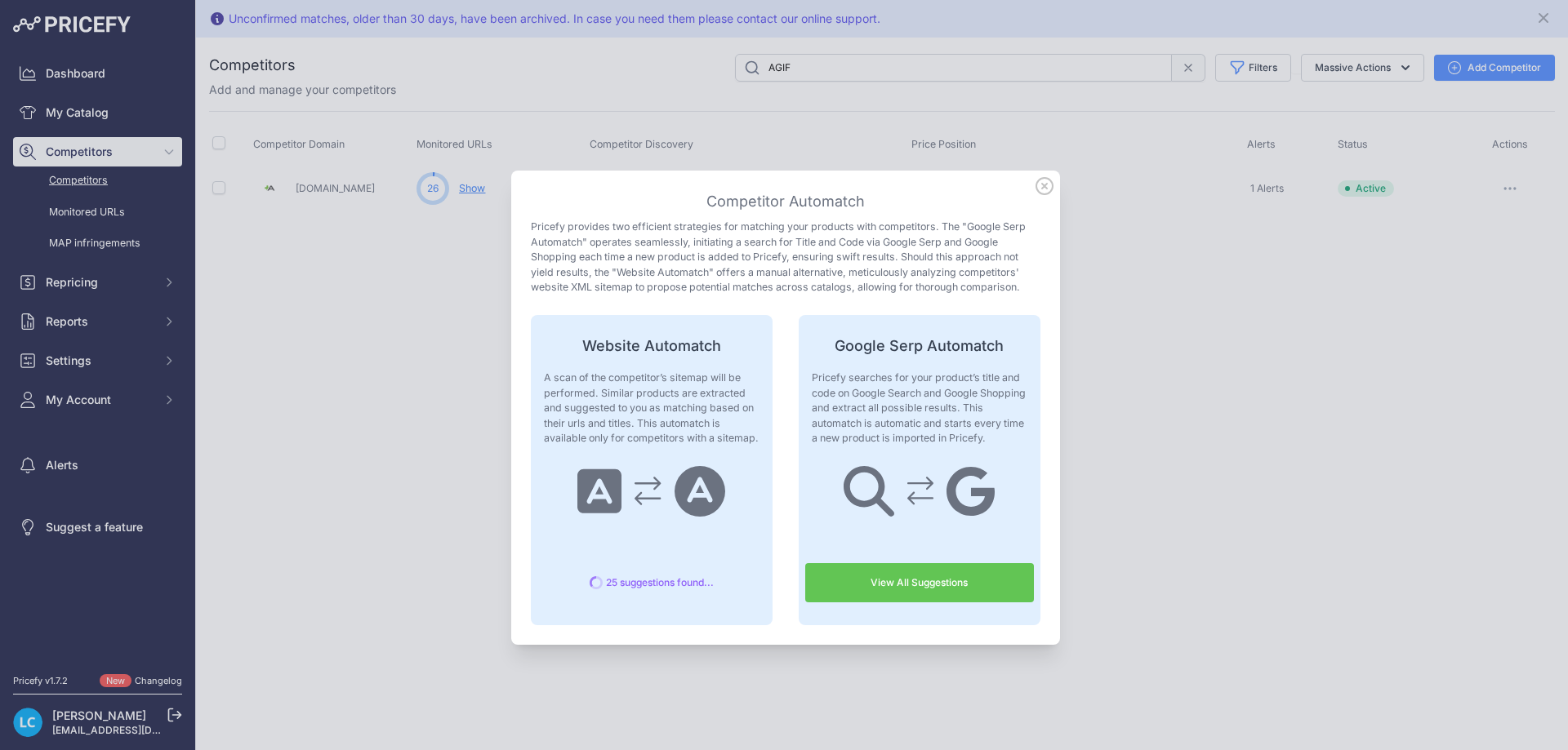
drag, startPoint x: 1010, startPoint y: 437, endPoint x: 794, endPoint y: 373, distance: 225.3
click at [798, 373] on div "Google Serp Automatch Pricefy searches for your product’s title and code on Goo…" at bounding box center [919, 471] width 242 height 311
click at [784, 349] on div at bounding box center [784, 349] width 0 height 0
click at [1289, 363] on div at bounding box center [784, 375] width 1568 height 750
click at [1038, 184] on icon at bounding box center [1044, 186] width 18 height 18
